Goal: Find specific page/section: Find specific page/section

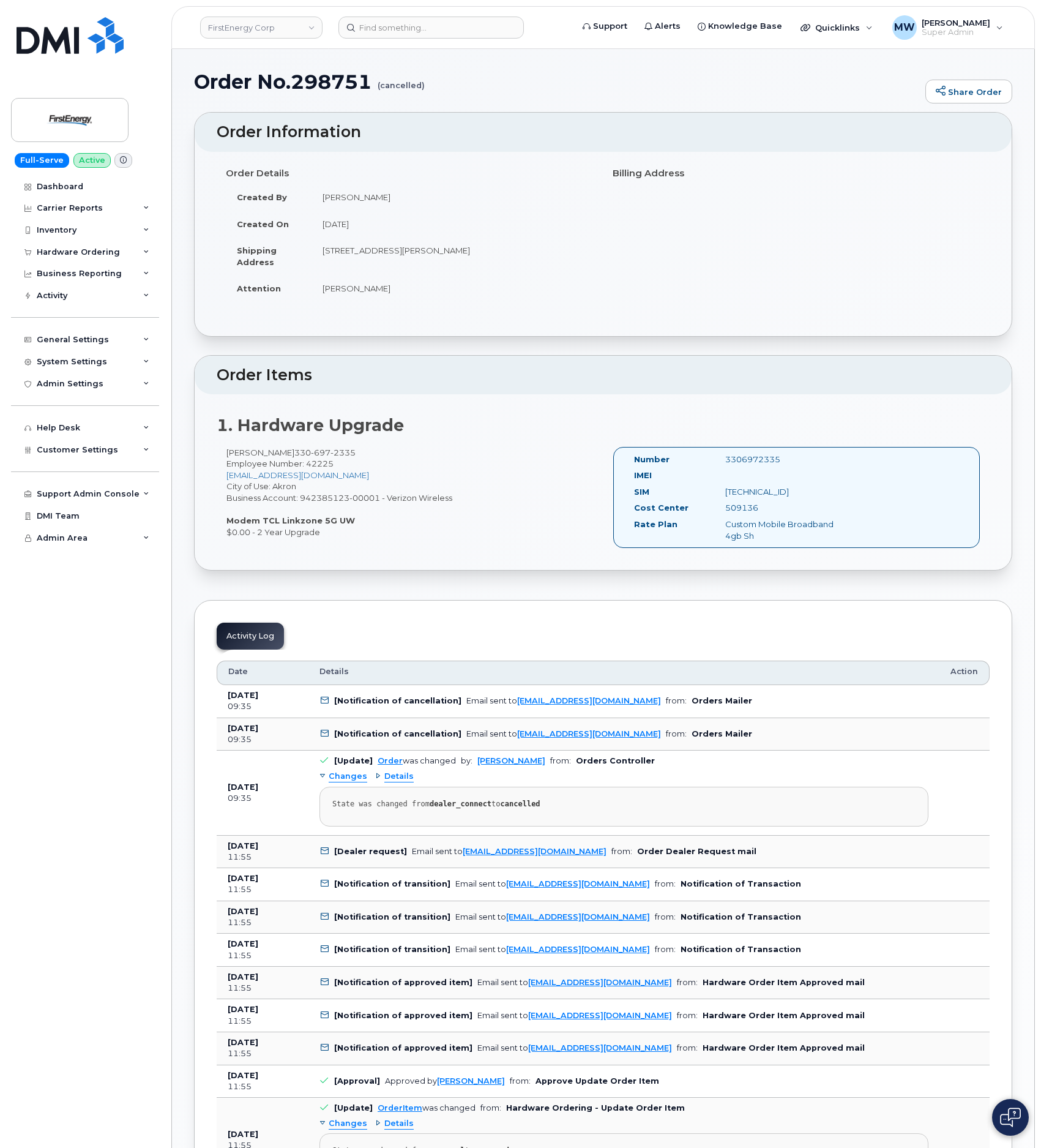
scroll to position [431, 0]
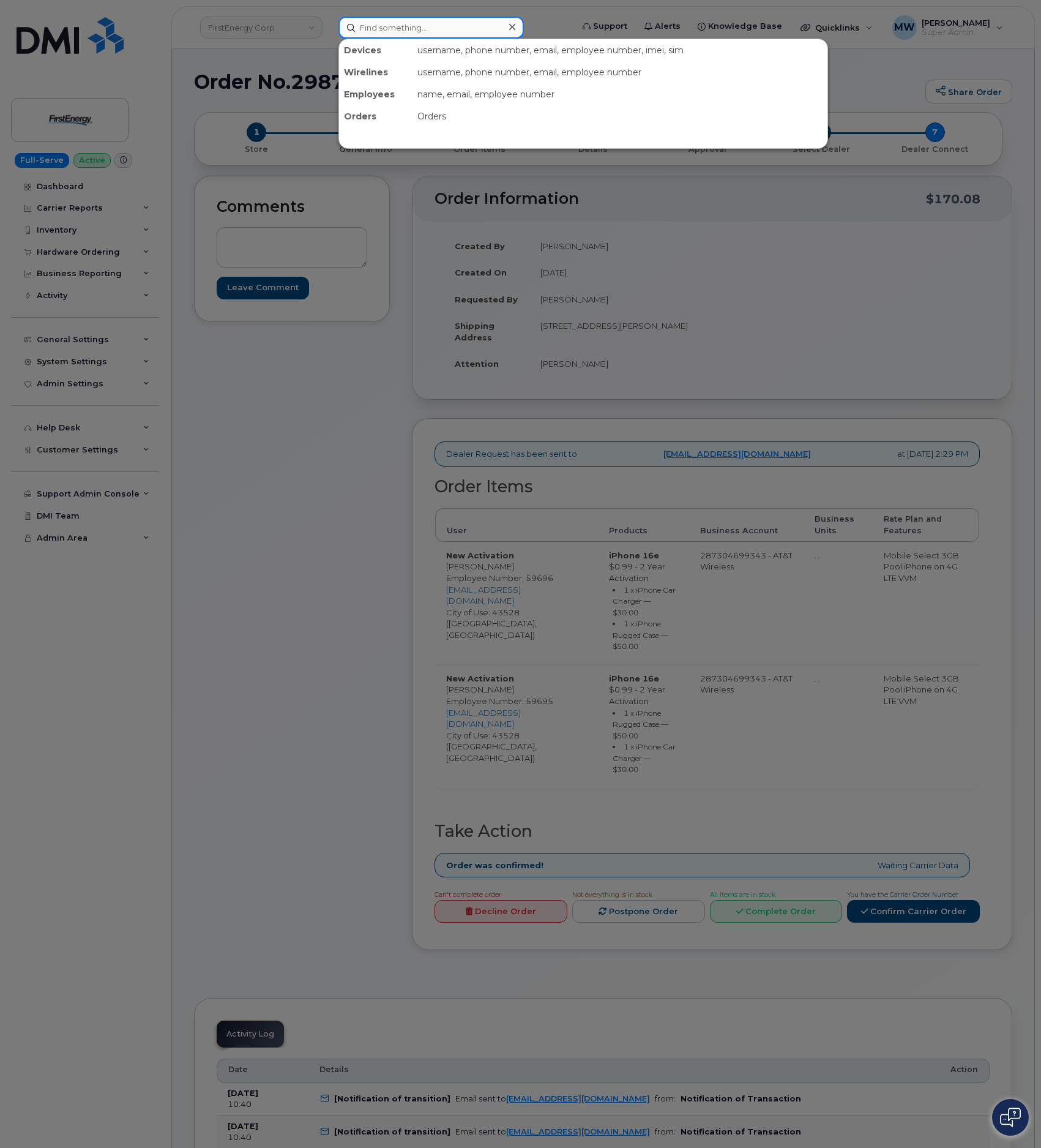
click at [446, 31] on input at bounding box center [432, 27] width 185 height 22
paste input "(864) 315-0580"
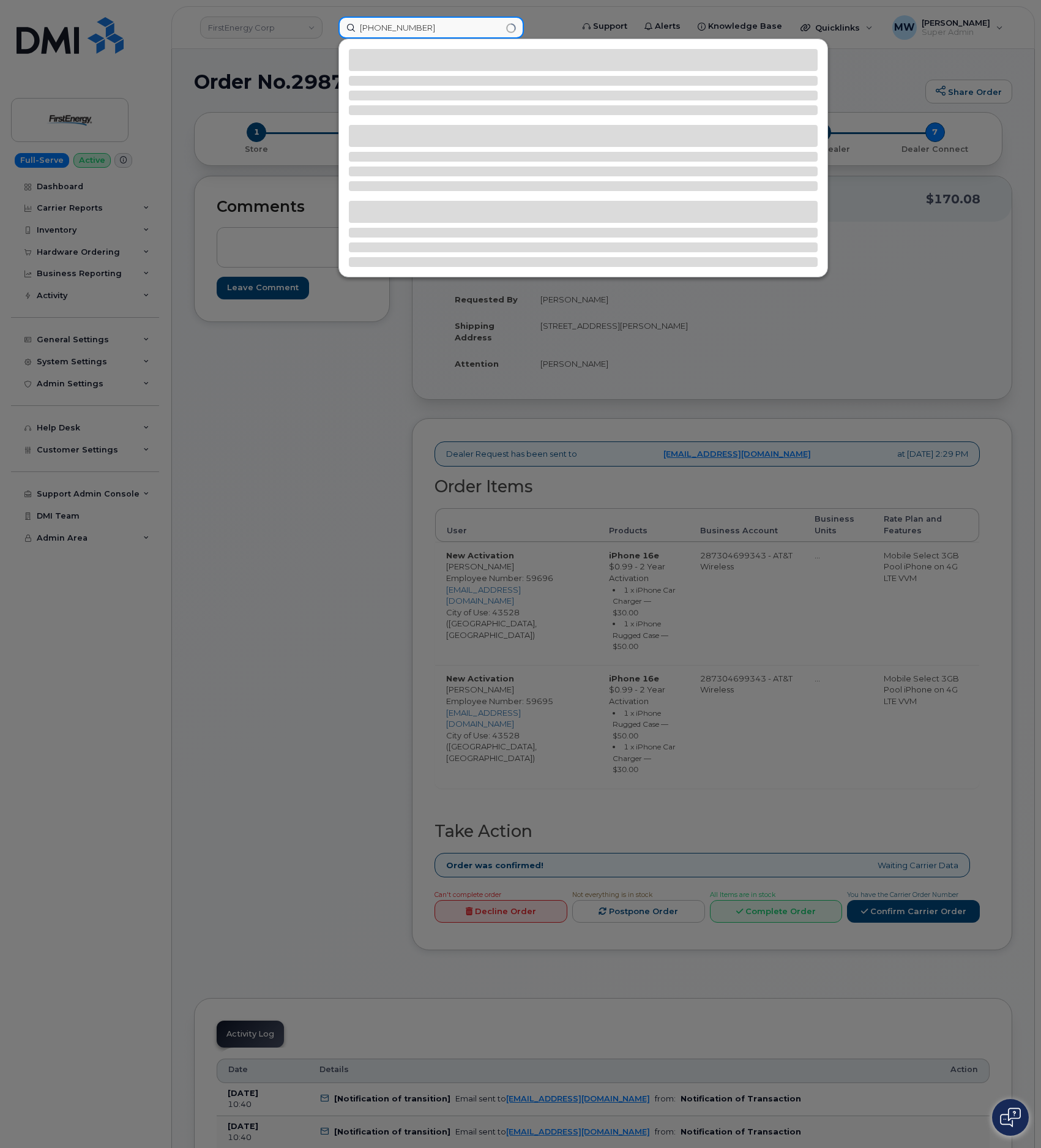
type input "(864) 315-0580"
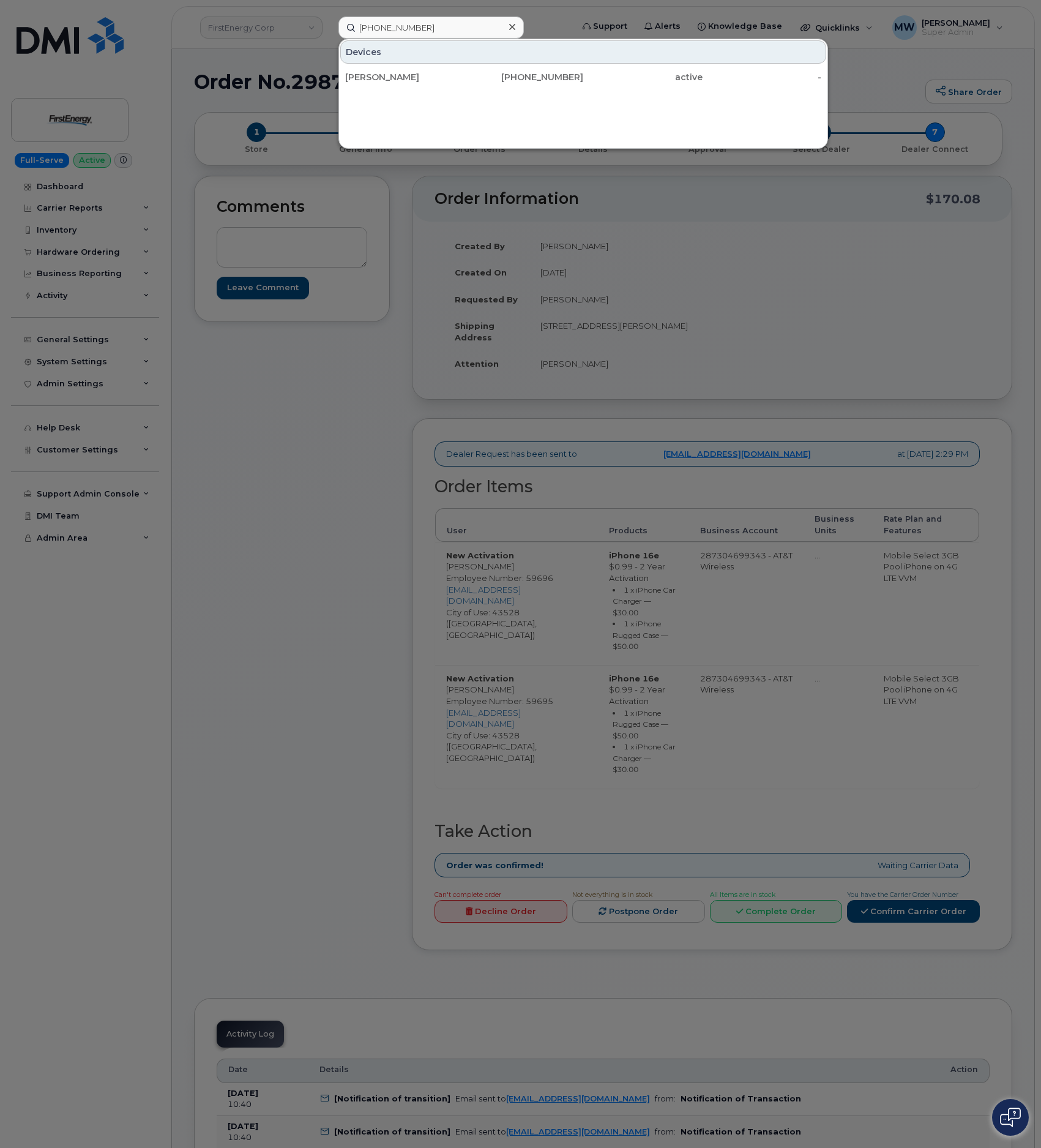
drag, startPoint x: 510, startPoint y: 97, endPoint x: 510, endPoint y: 91, distance: 6.0
click at [510, 96] on div "Devices Ulli Binding 864-315-0580 active -" at bounding box center [584, 93] width 490 height 110
click at [509, 81] on div "864-315-0580" at bounding box center [524, 76] width 119 height 12
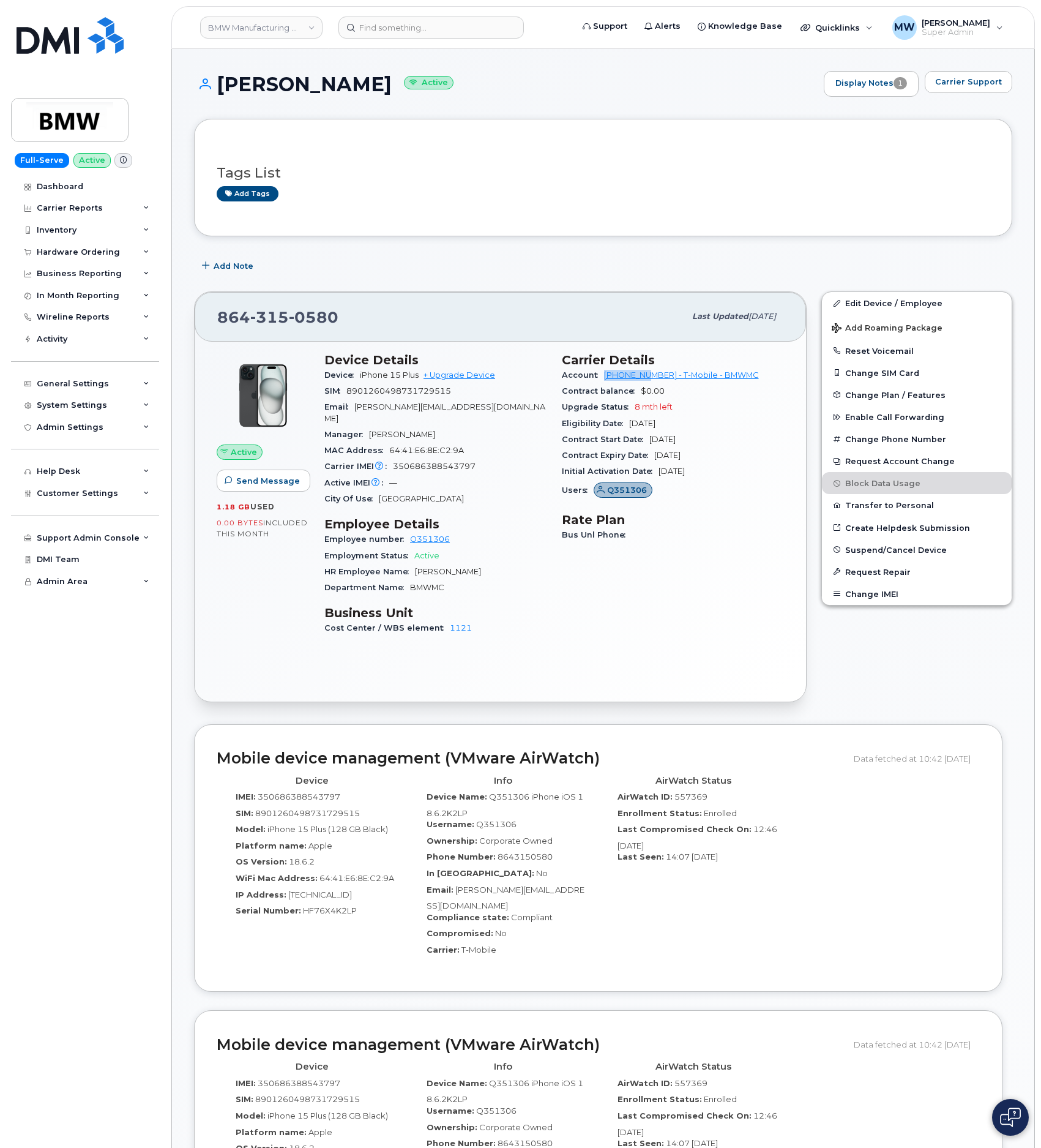
drag, startPoint x: 601, startPoint y: 382, endPoint x: 652, endPoint y: 380, distance: 51.0
click at [652, 380] on div "Account [PHONE_NUMBER] - T-Mobile - BMWMC" at bounding box center [673, 375] width 223 height 16
copy link "972523090"
